Goal: Information Seeking & Learning: Learn about a topic

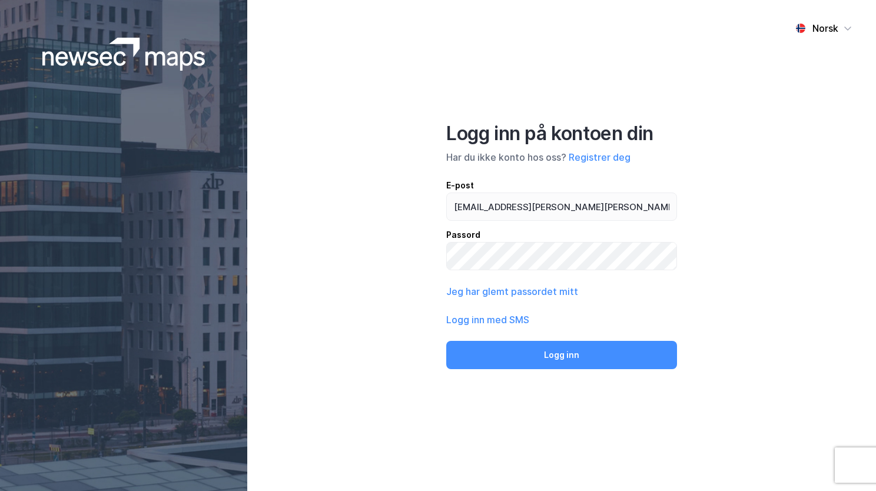
type input "[EMAIL_ADDRESS][PERSON_NAME][PERSON_NAME][DOMAIN_NAME]"
click at [446, 341] on button "Logg inn" at bounding box center [561, 355] width 231 height 28
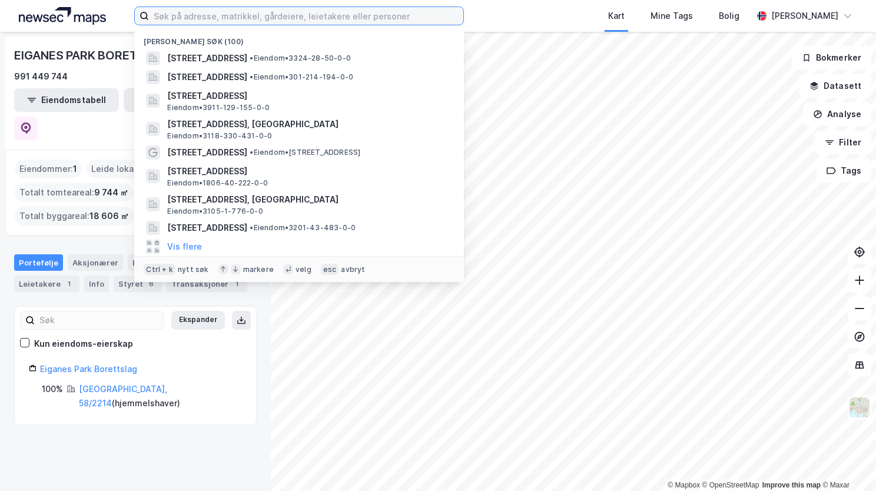
click at [273, 22] on input at bounding box center [306, 16] width 315 height 18
click at [245, 20] on input at bounding box center [306, 16] width 315 height 18
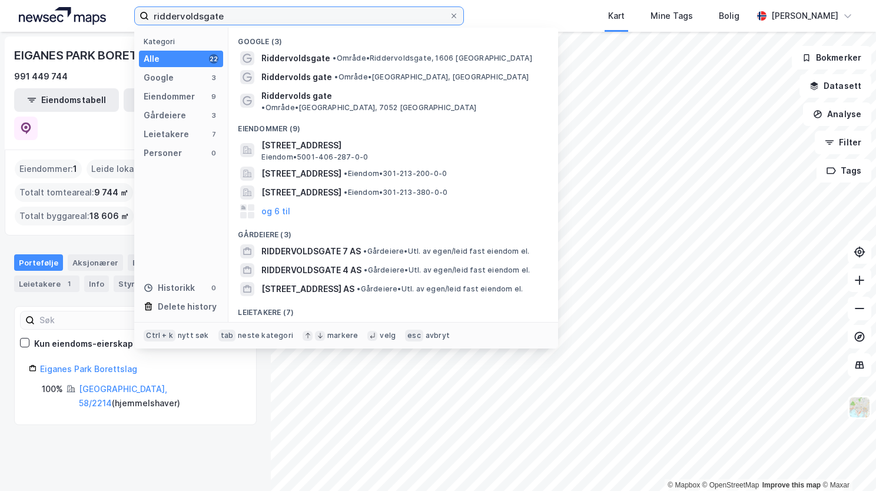
click at [204, 16] on input "riddervoldsgate" at bounding box center [299, 16] width 300 height 18
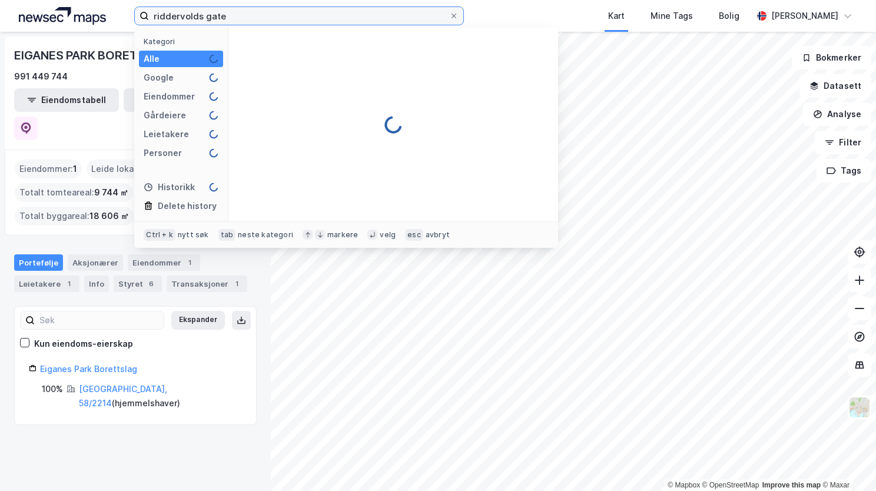
click at [234, 19] on input "riddervolds gate" at bounding box center [299, 16] width 300 height 18
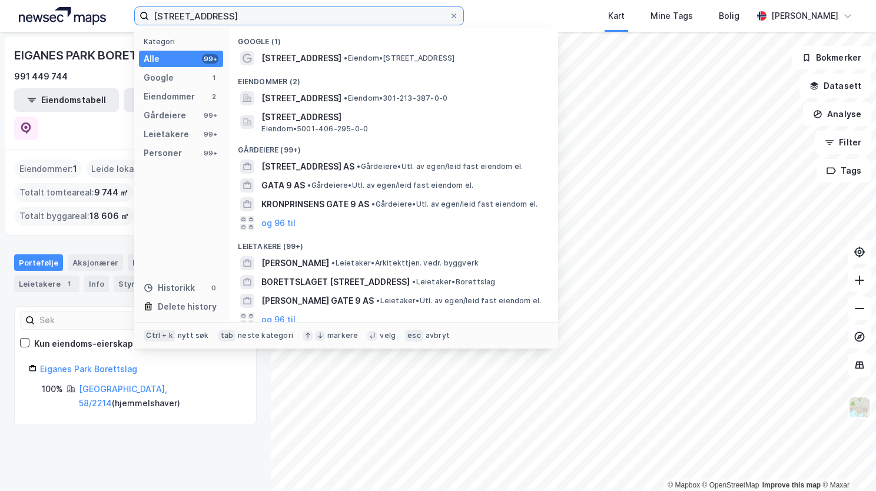
type input "[STREET_ADDRESS]"
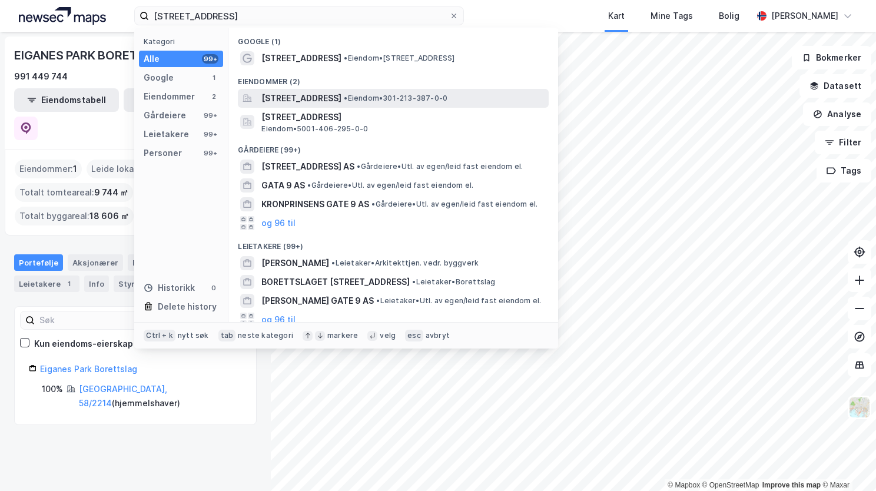
click at [313, 96] on span "[STREET_ADDRESS]" at bounding box center [302, 98] width 80 height 14
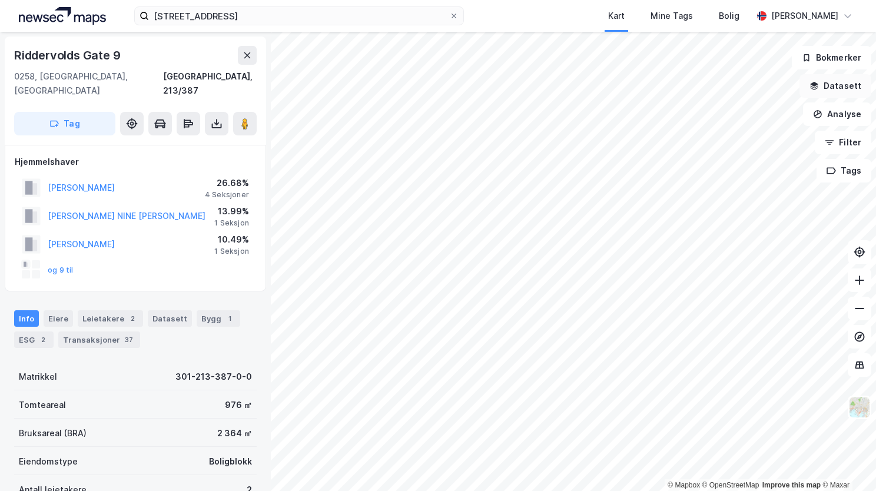
click at [829, 84] on button "Datasett" at bounding box center [836, 86] width 72 height 24
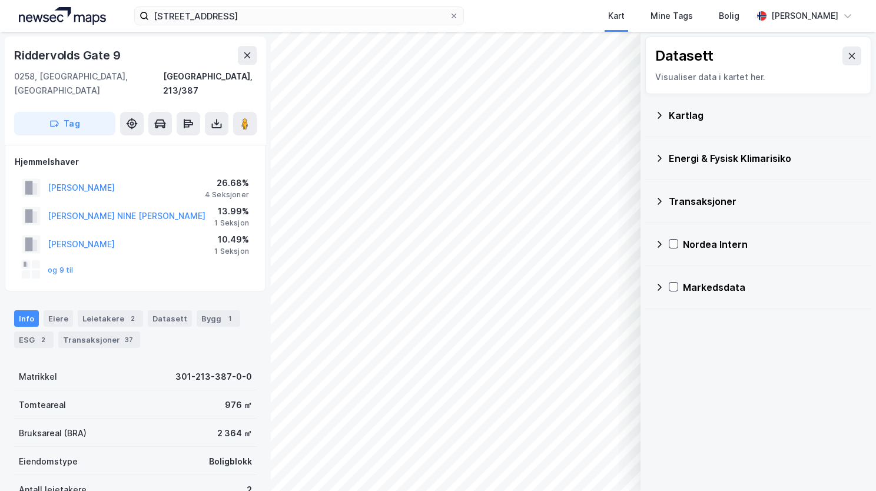
click at [663, 112] on icon at bounding box center [659, 115] width 9 height 9
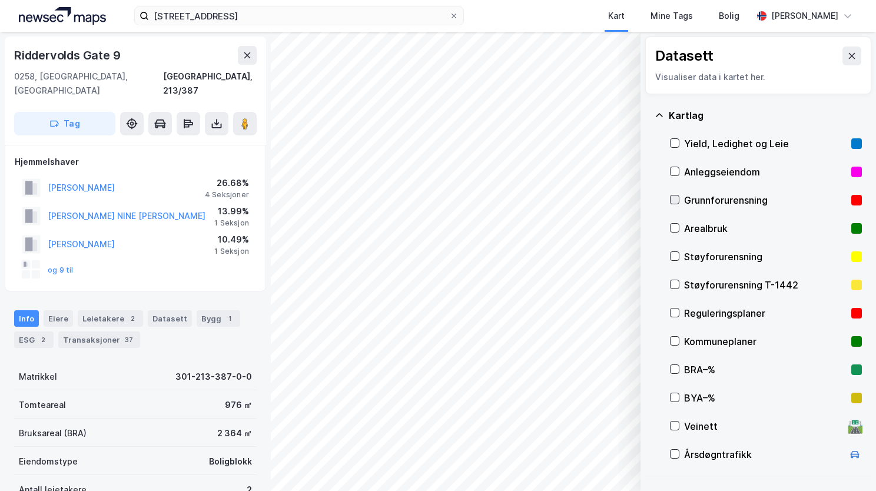
click at [673, 199] on icon at bounding box center [675, 200] width 6 height 4
click at [658, 113] on icon at bounding box center [659, 115] width 9 height 9
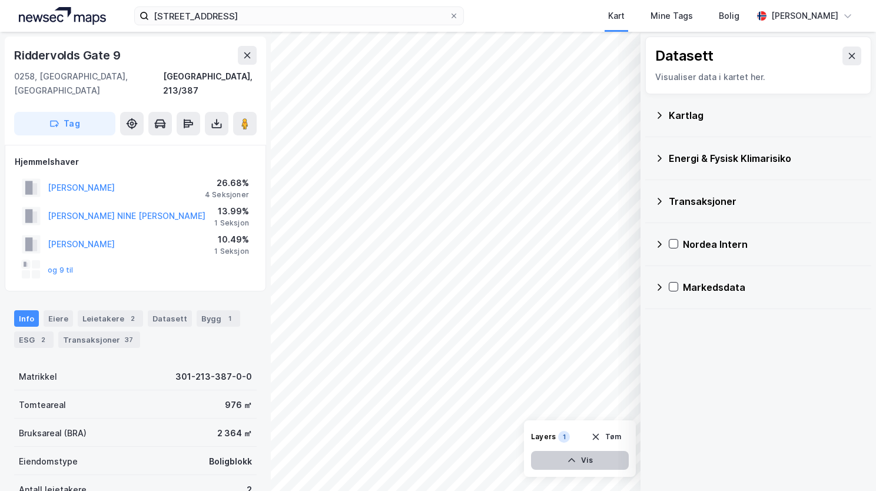
click at [577, 461] on button "Vis" at bounding box center [580, 460] width 98 height 19
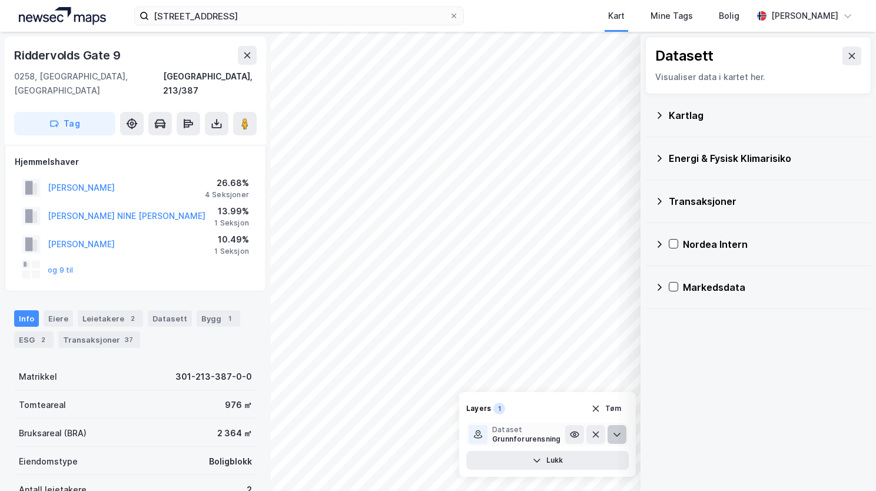
click at [611, 435] on button at bounding box center [617, 434] width 19 height 19
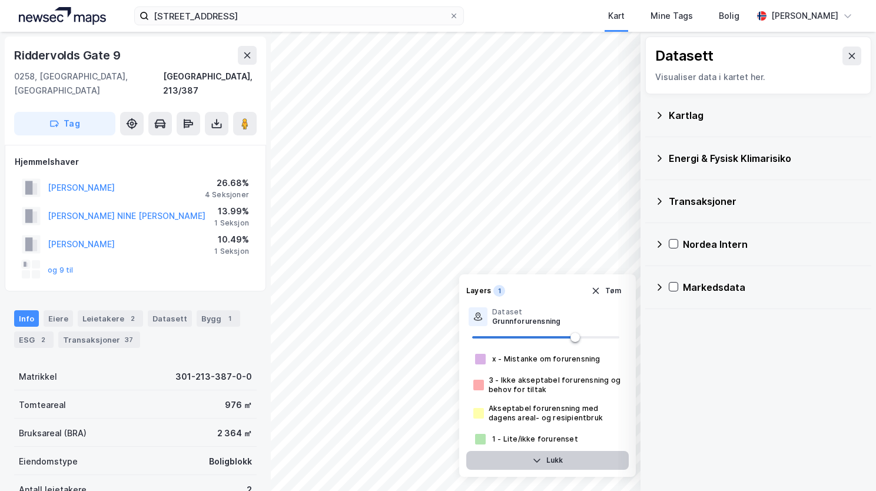
click at [565, 460] on button "Lukk" at bounding box center [548, 460] width 163 height 19
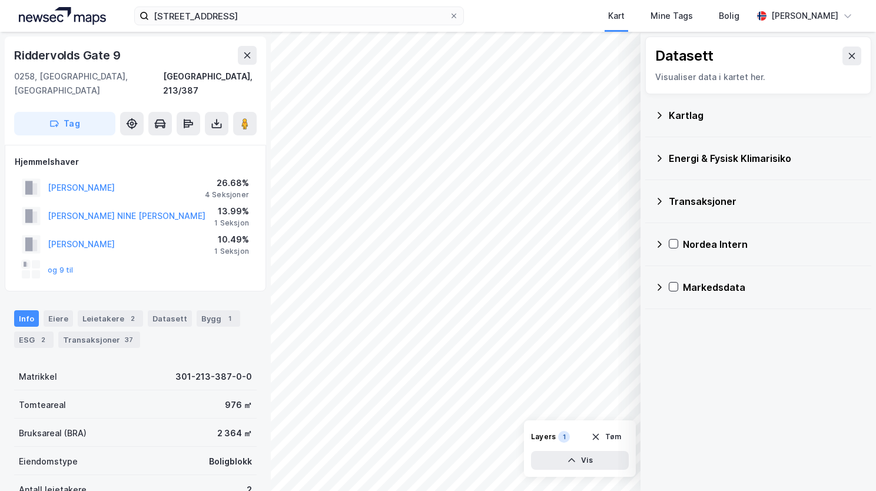
click at [658, 156] on icon at bounding box center [659, 158] width 9 height 9
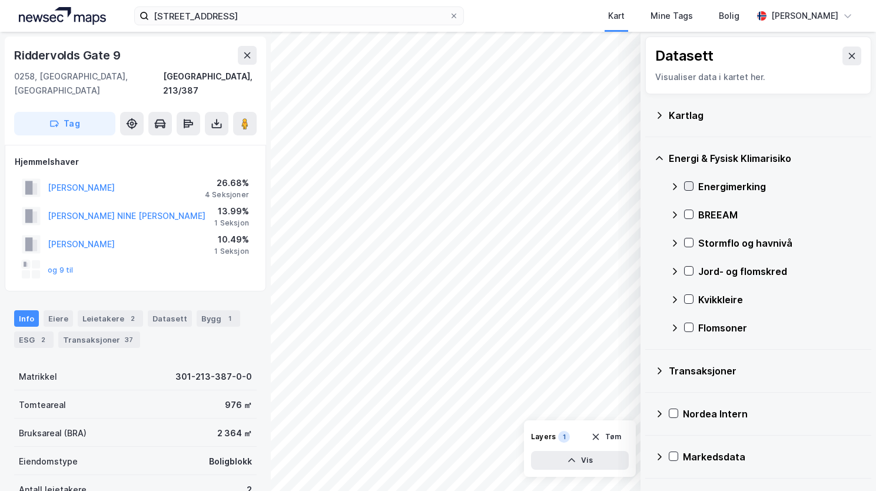
click at [692, 189] on icon at bounding box center [689, 186] width 8 height 8
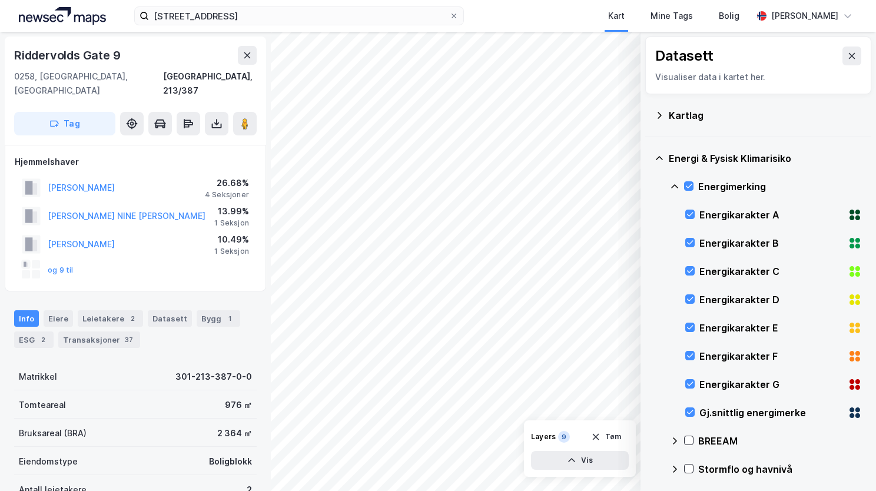
click at [676, 184] on icon at bounding box center [674, 186] width 9 height 9
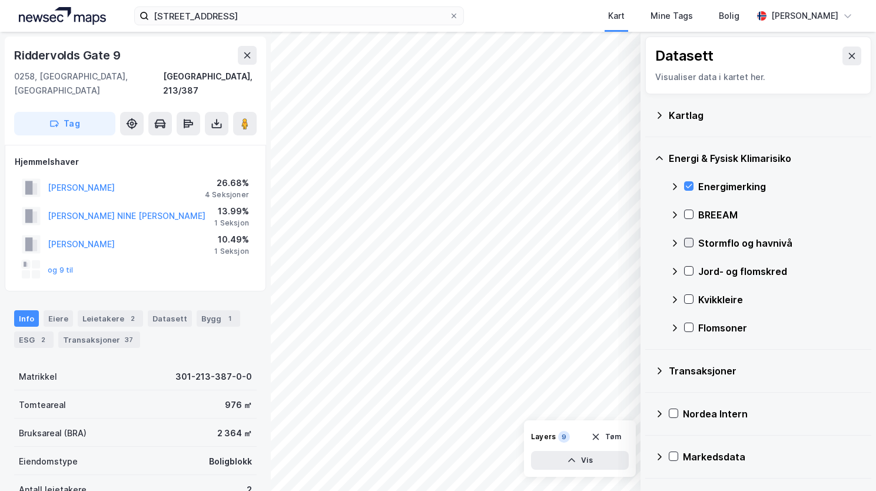
click at [690, 242] on icon at bounding box center [689, 243] width 6 height 4
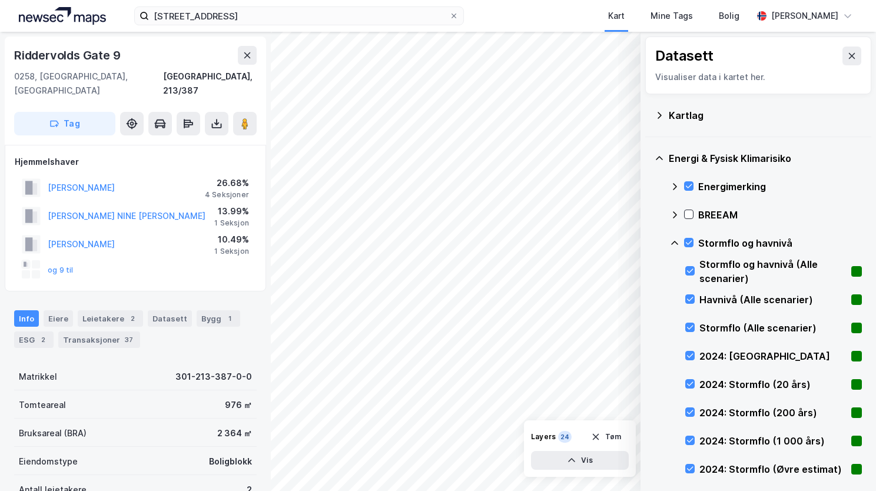
click at [677, 242] on icon at bounding box center [674, 243] width 9 height 9
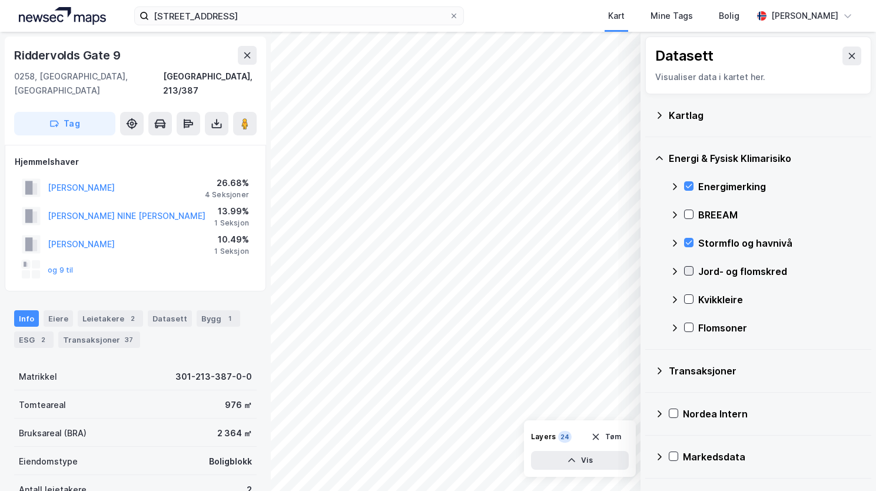
click at [692, 272] on icon at bounding box center [689, 271] width 8 height 8
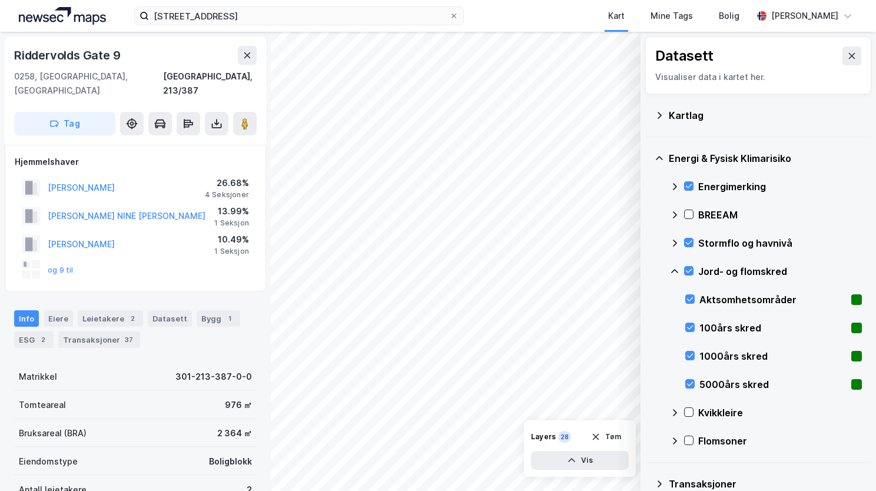
click at [674, 267] on icon at bounding box center [674, 271] width 9 height 9
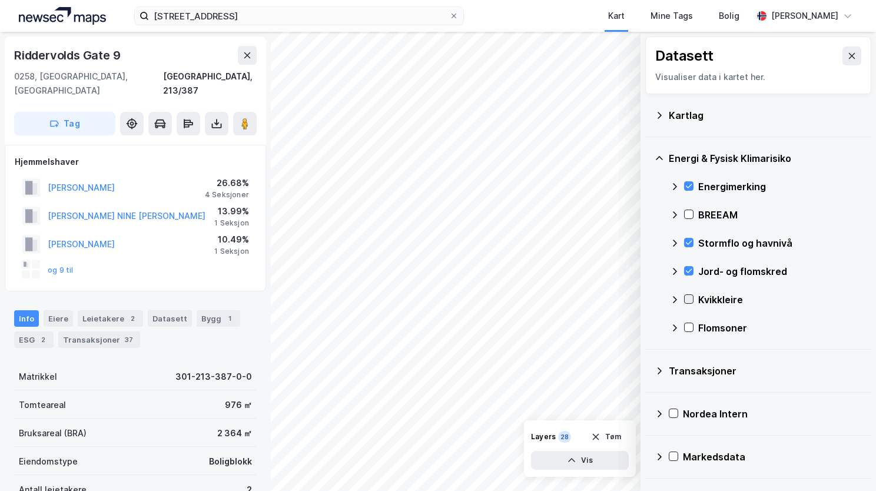
click at [689, 302] on icon at bounding box center [689, 299] width 8 height 8
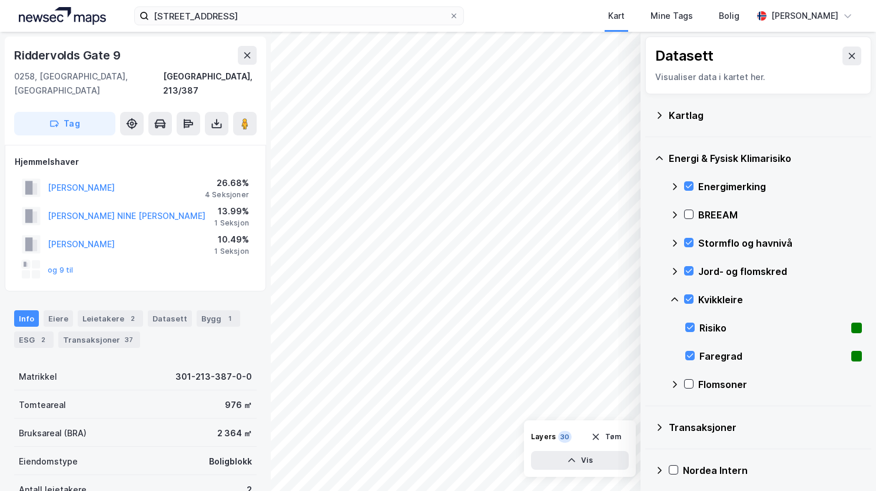
click at [674, 298] on icon at bounding box center [674, 299] width 7 height 4
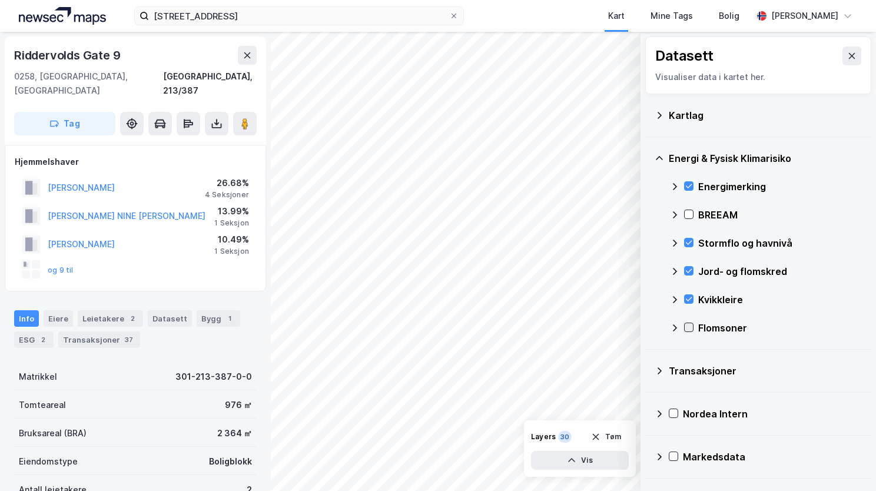
click at [689, 326] on icon at bounding box center [689, 327] width 8 height 8
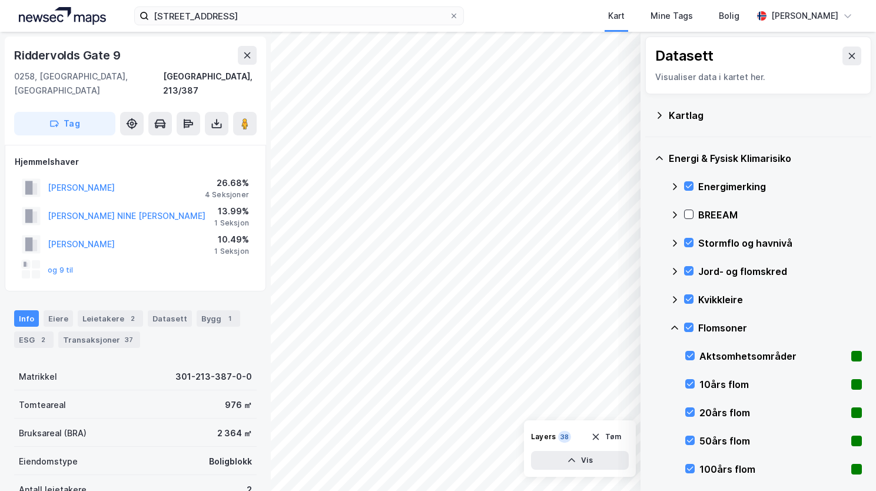
click at [674, 324] on icon at bounding box center [674, 327] width 9 height 9
